Goal: Learn about a topic

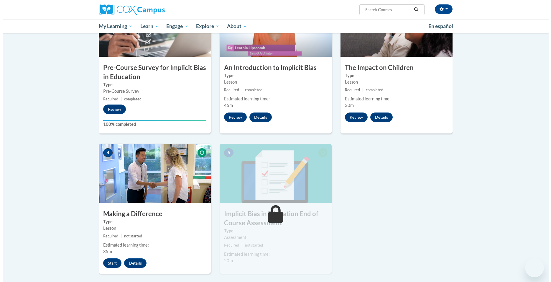
scroll to position [181, 0]
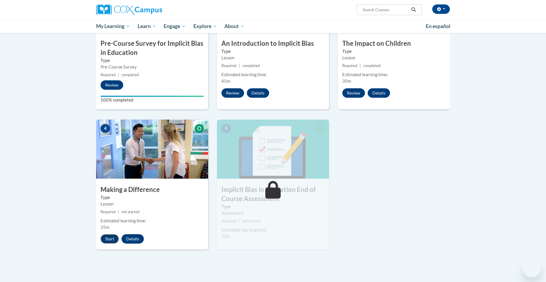
click at [108, 237] on button "Start" at bounding box center [110, 238] width 18 height 9
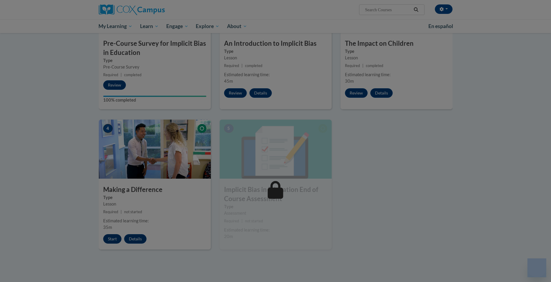
click at [108, 237] on div at bounding box center [275, 141] width 551 height 282
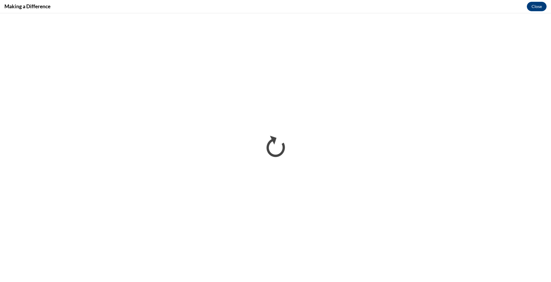
scroll to position [0, 0]
